Goal: Transaction & Acquisition: Download file/media

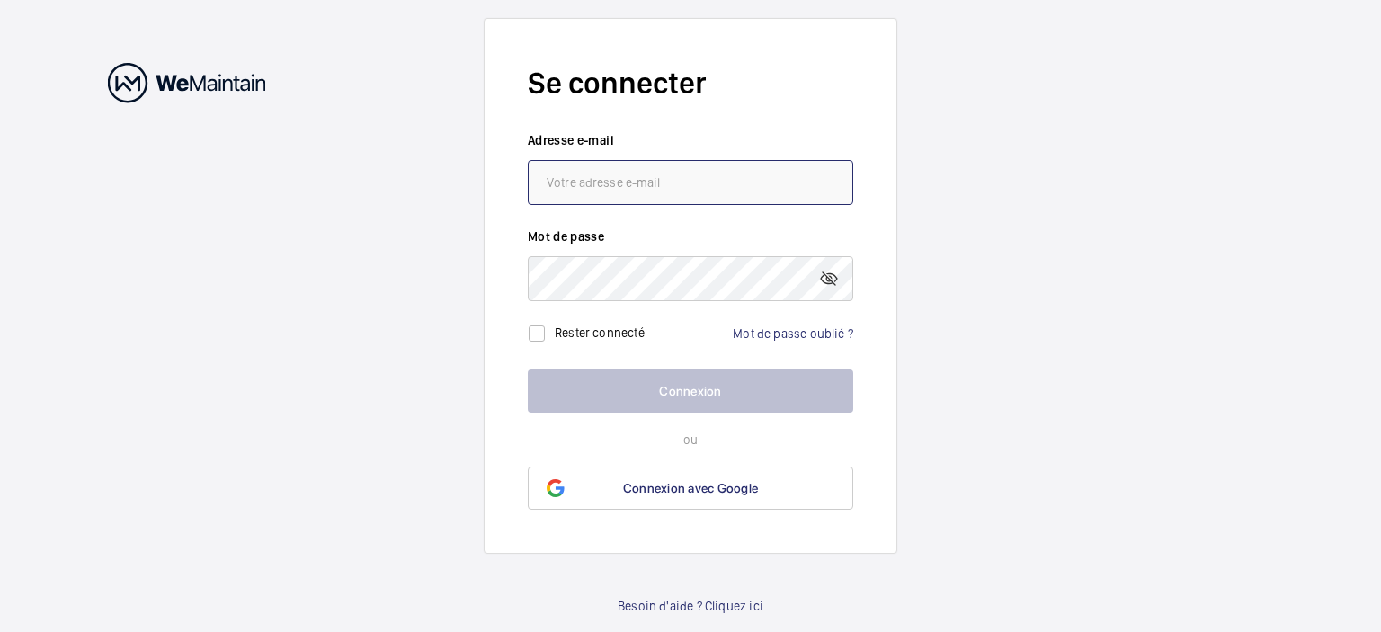
click at [626, 175] on input "email" at bounding box center [690, 182] width 325 height 45
click at [658, 181] on input "email" at bounding box center [690, 182] width 325 height 45
paste input "[EMAIL_ADDRESS][DOMAIN_NAME]"
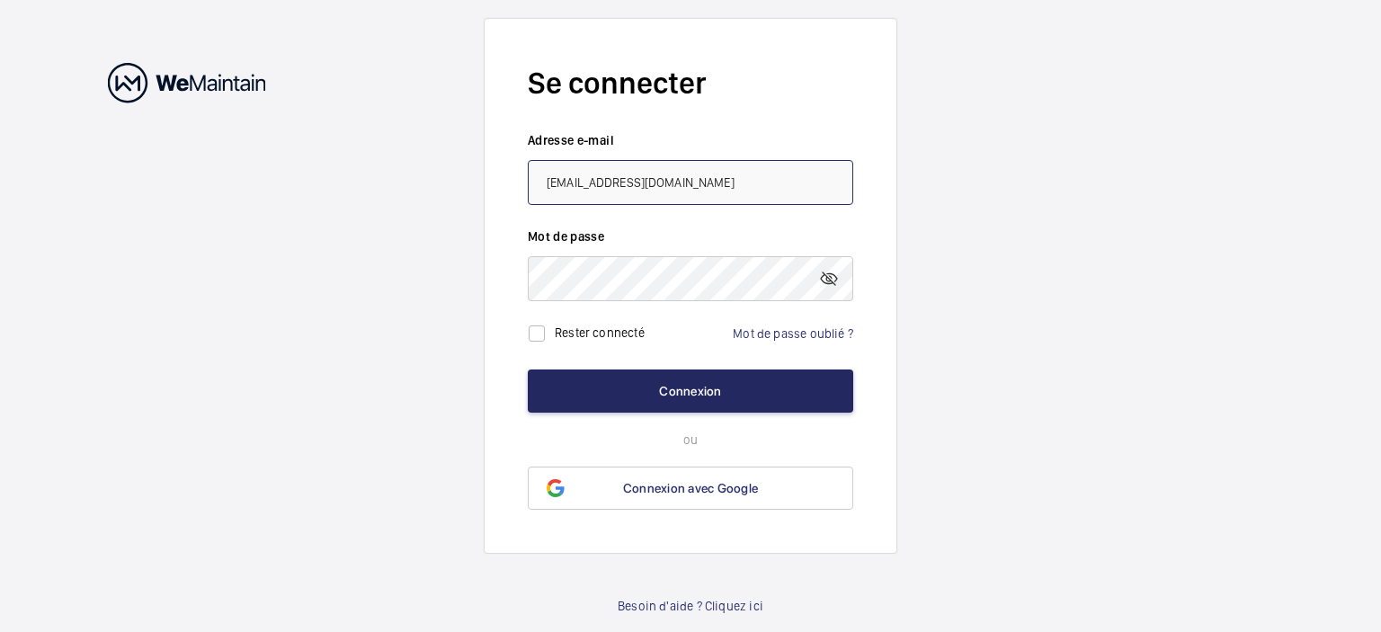
type input "[EMAIL_ADDRESS][DOMAIN_NAME]"
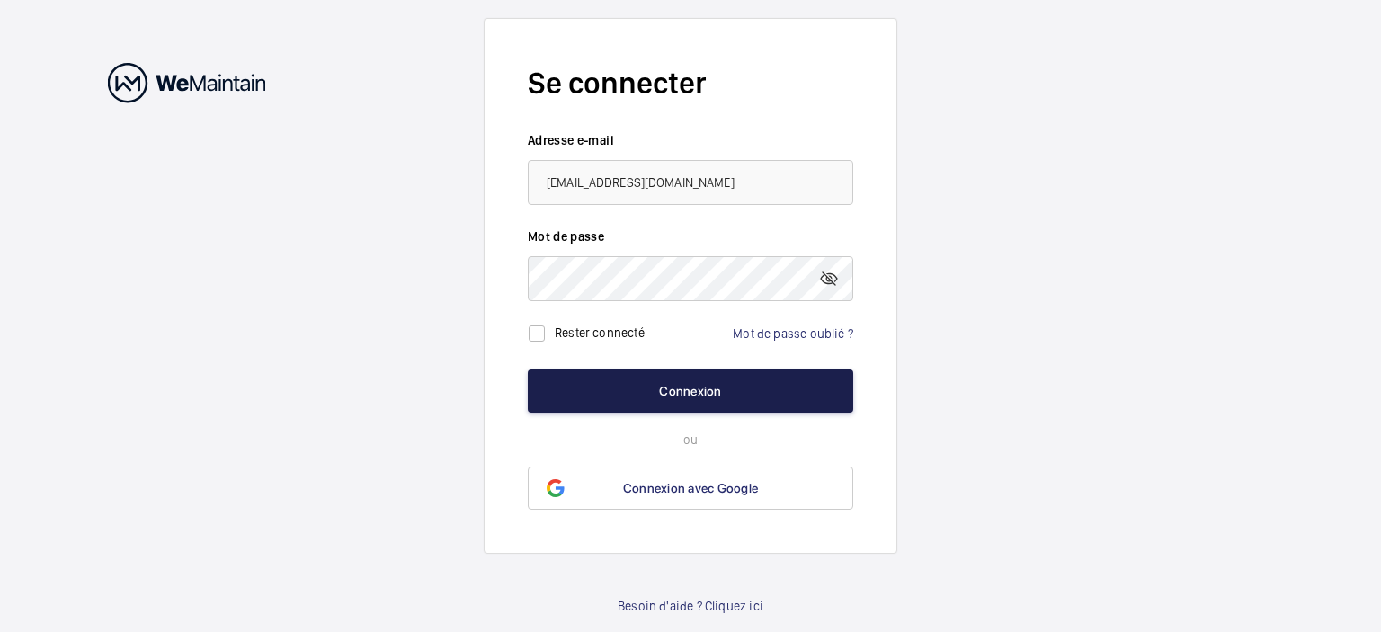
click at [687, 384] on button "Connexion" at bounding box center [690, 390] width 325 height 43
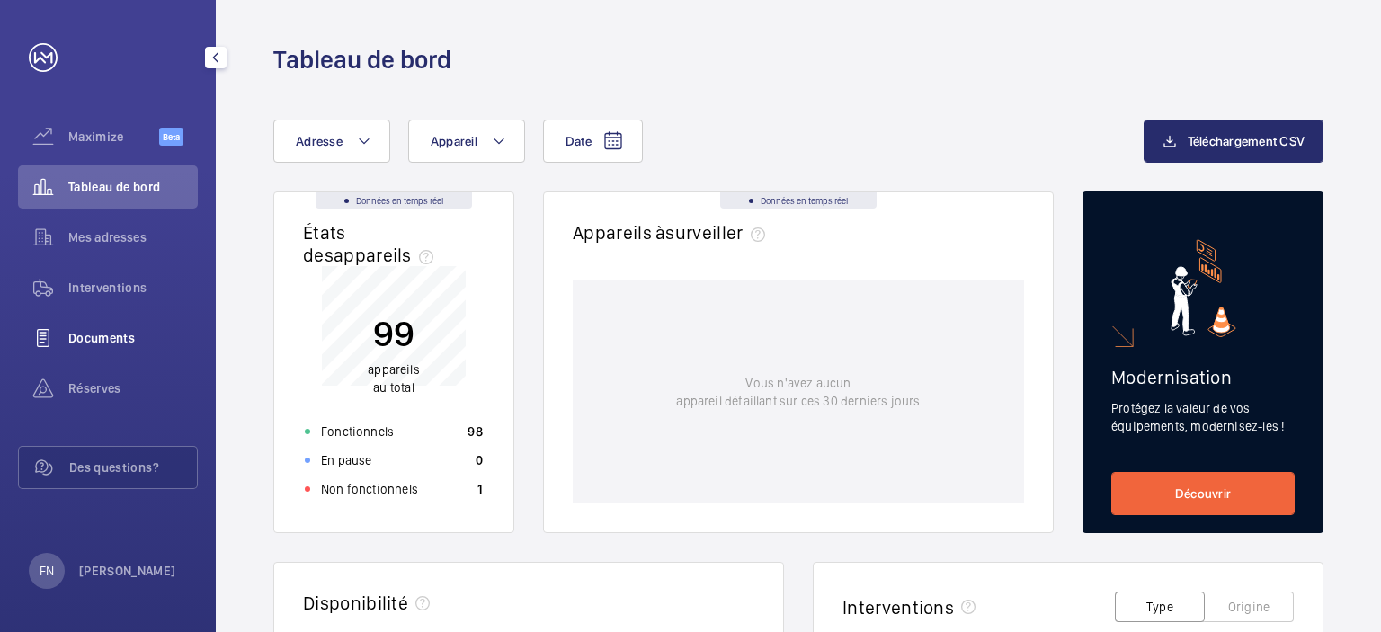
click at [115, 333] on span "Documents" at bounding box center [132, 338] width 129 height 18
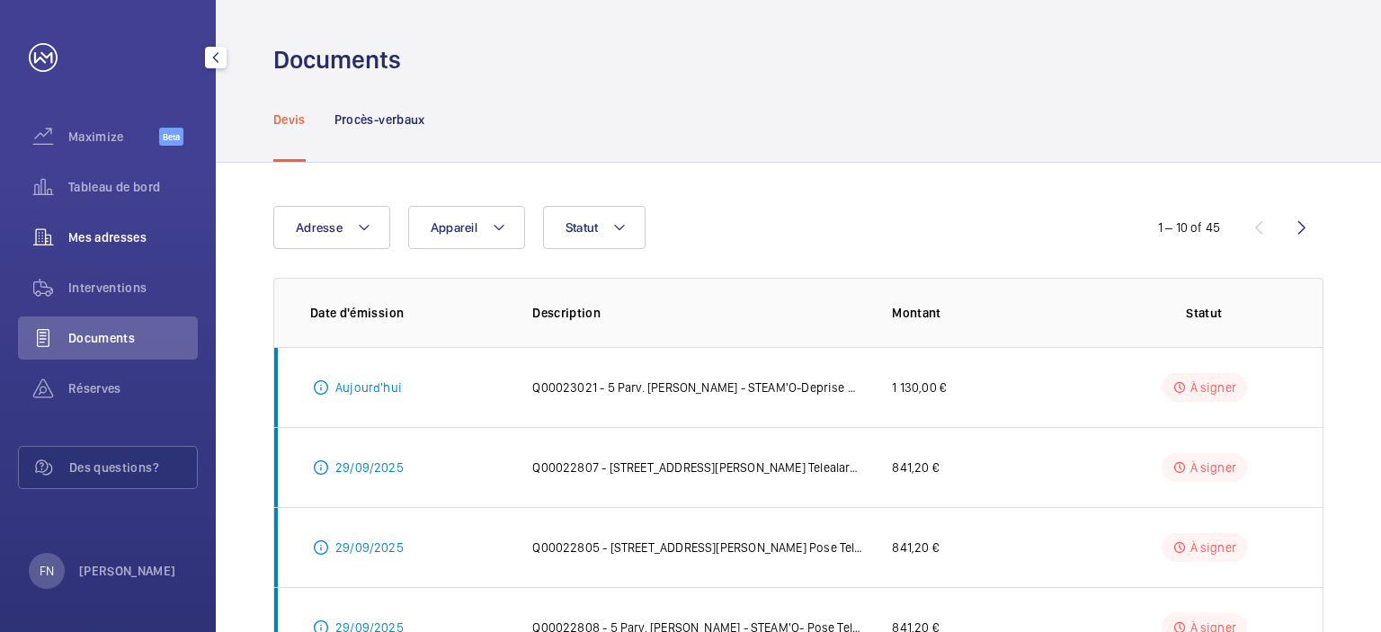
click at [121, 239] on span "Mes adresses" at bounding box center [132, 237] width 129 height 18
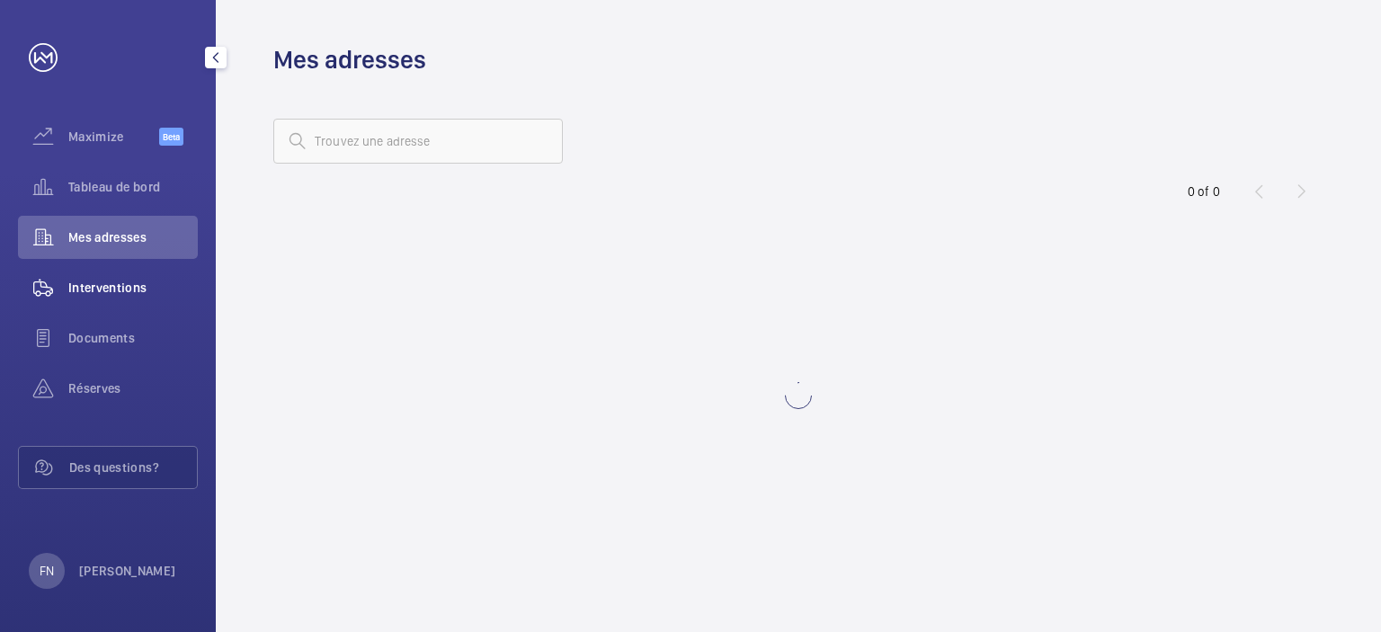
click at [120, 285] on span "Interventions" at bounding box center [132, 288] width 129 height 18
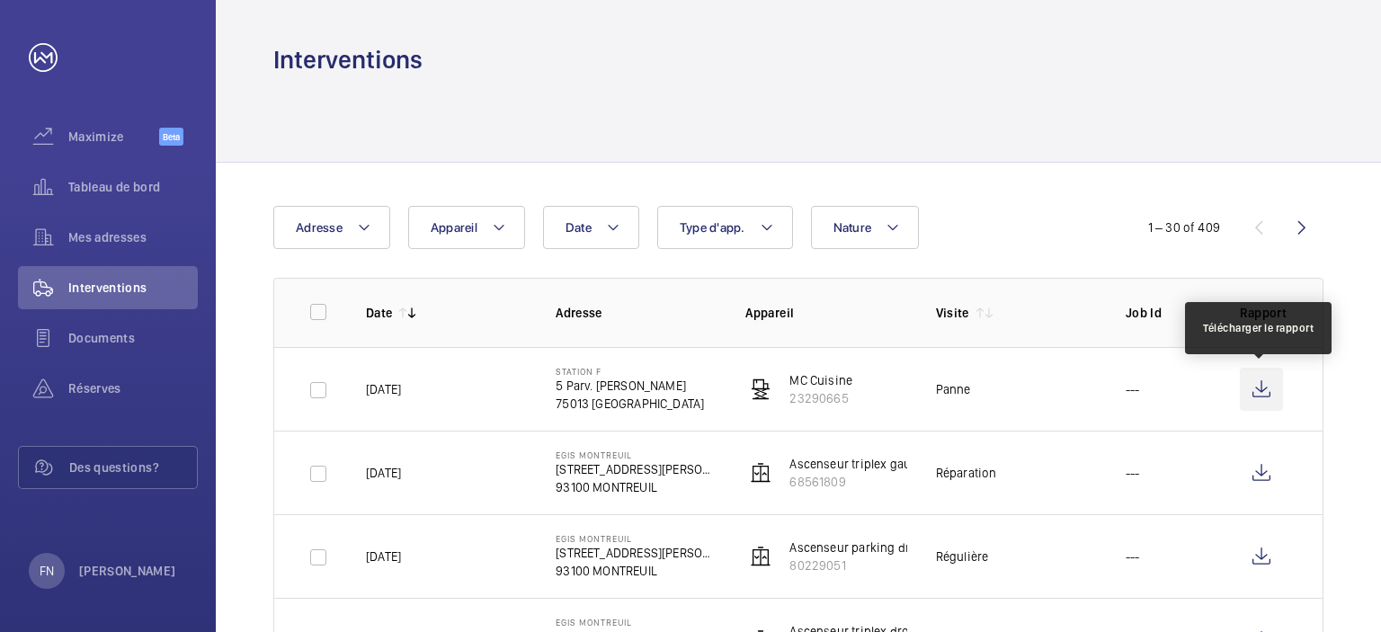
click at [1264, 383] on wm-front-icon-button at bounding box center [1261, 389] width 43 height 43
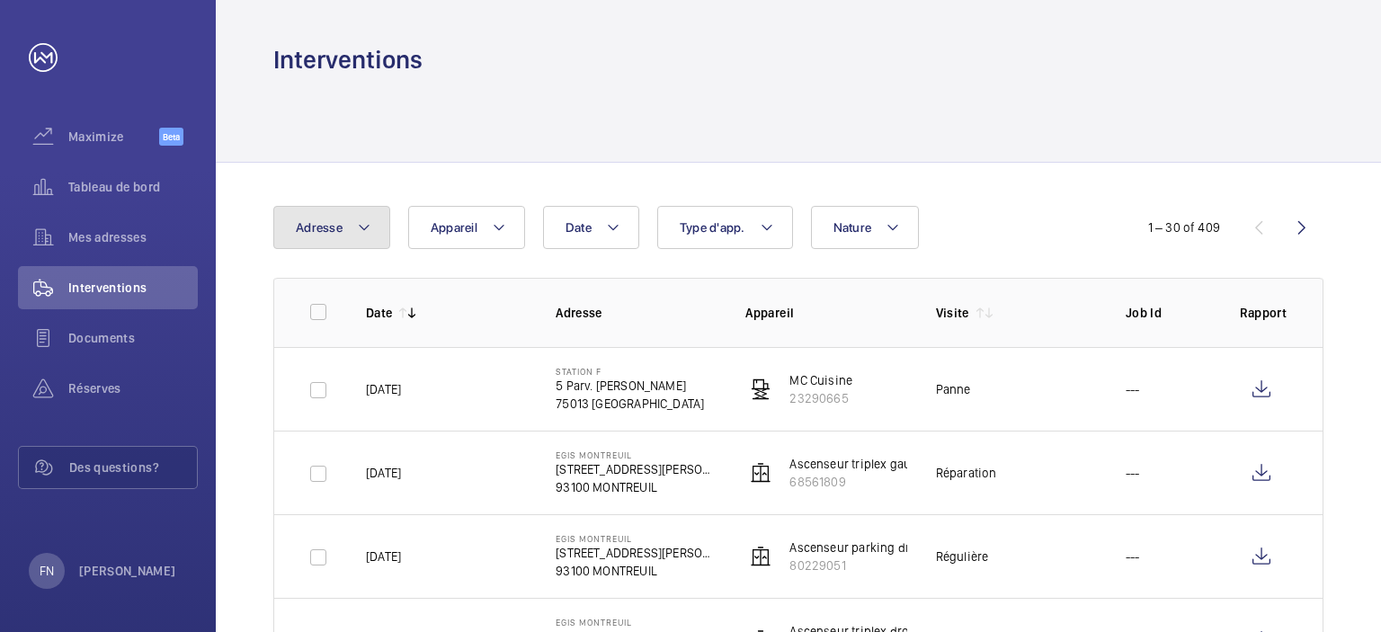
click at [378, 231] on button "Adresse" at bounding box center [331, 227] width 117 height 43
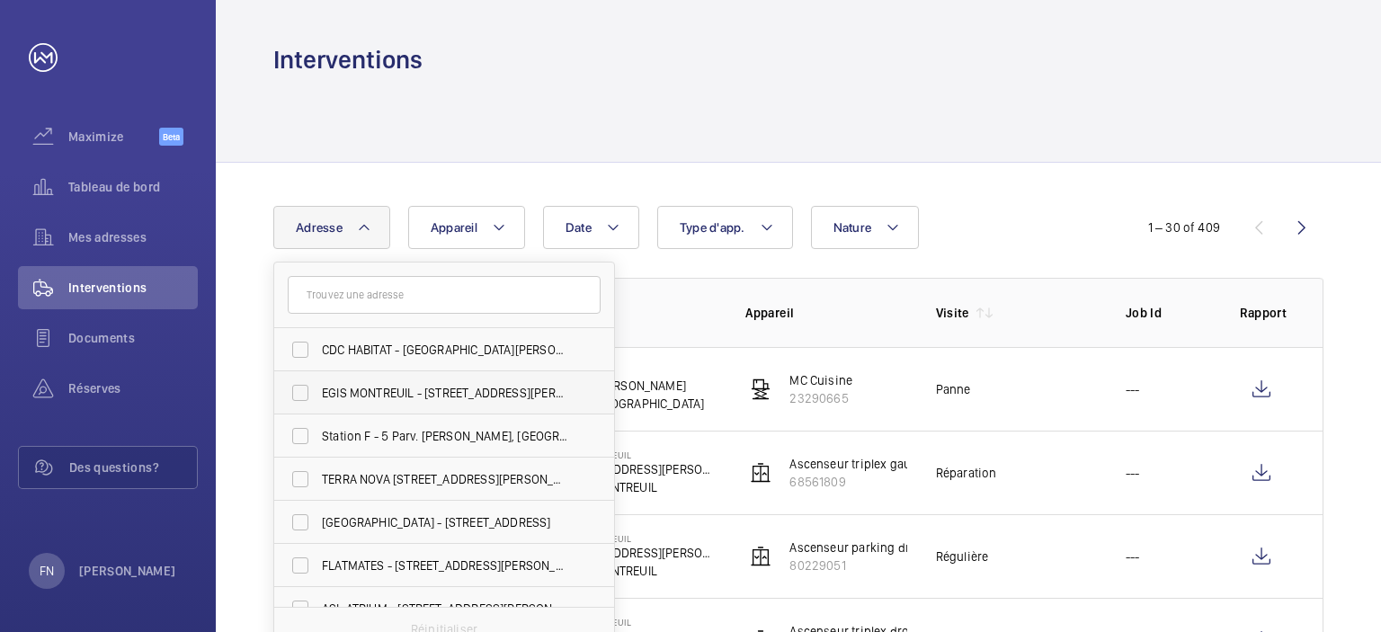
click at [346, 398] on span "EGIS MONTREUIL - [STREET_ADDRESS][PERSON_NAME]" at bounding box center [445, 393] width 247 height 18
click at [318, 398] on input "EGIS MONTREUIL - [STREET_ADDRESS][PERSON_NAME]" at bounding box center [300, 393] width 36 height 36
checkbox input "true"
click at [992, 214] on div "Date Adresse [STREET_ADDRESS][PERSON_NAME] [PERSON_NAME][GEOGRAPHIC_DATA] EGIS …" at bounding box center [690, 227] width 834 height 43
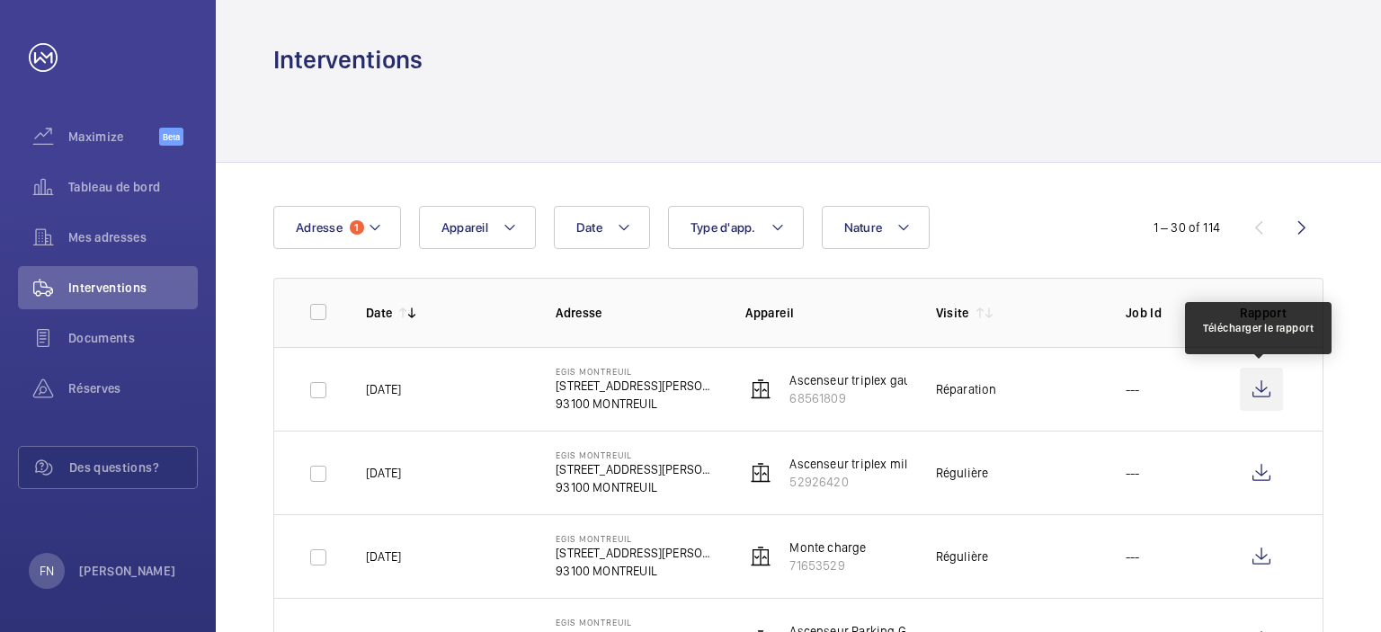
click at [1257, 378] on wm-front-icon-button at bounding box center [1261, 389] width 43 height 43
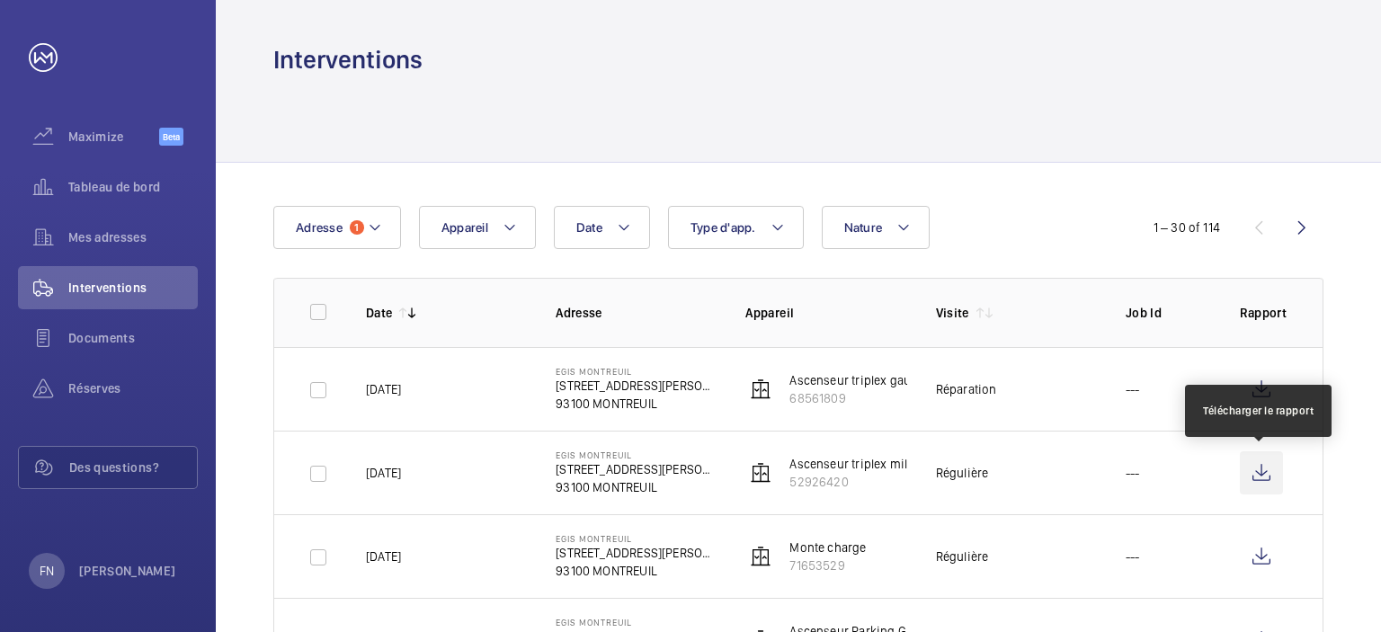
click at [1269, 471] on wm-front-icon-button at bounding box center [1261, 472] width 43 height 43
